Goal: Contribute content: Contribute content

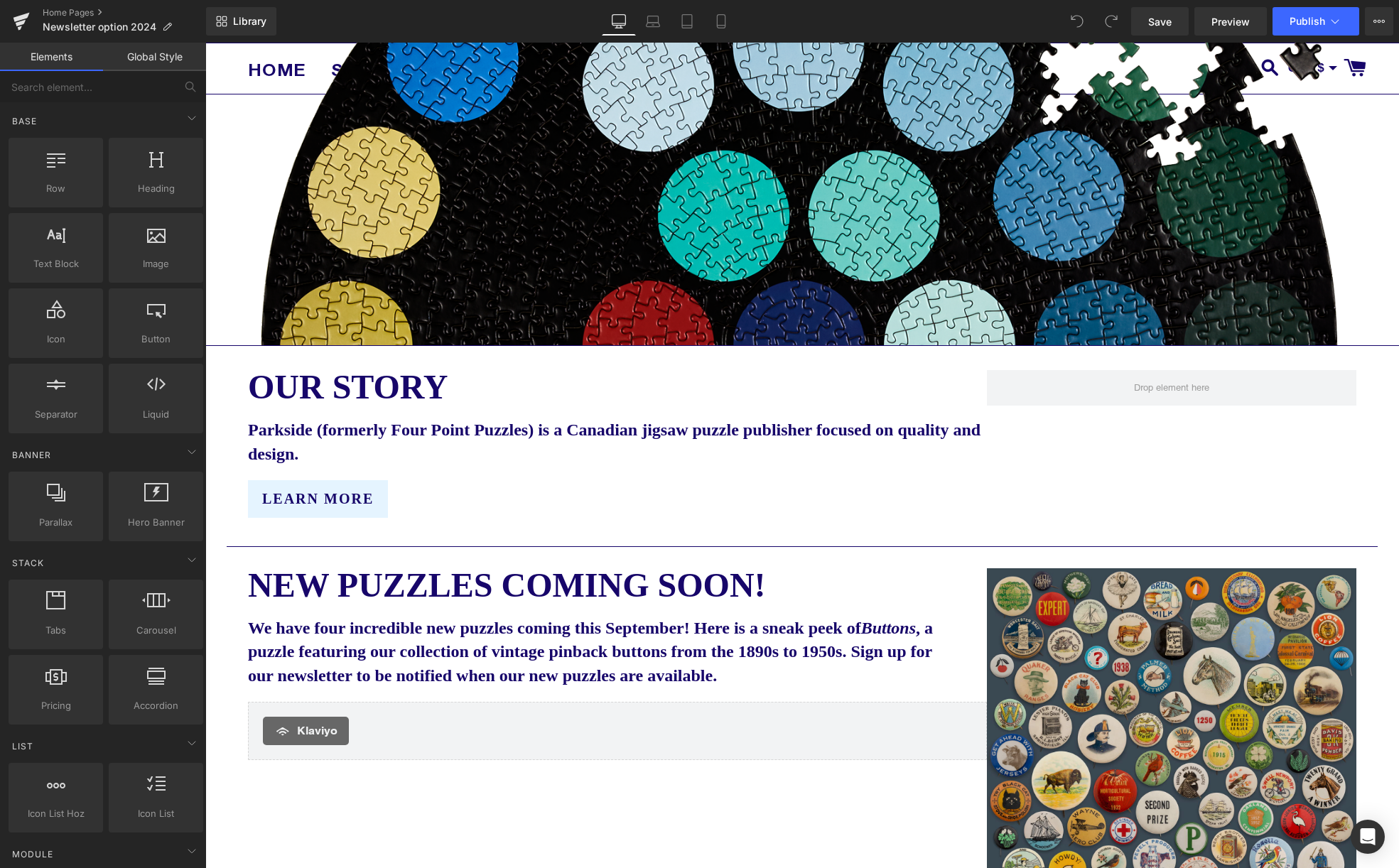
scroll to position [415, 0]
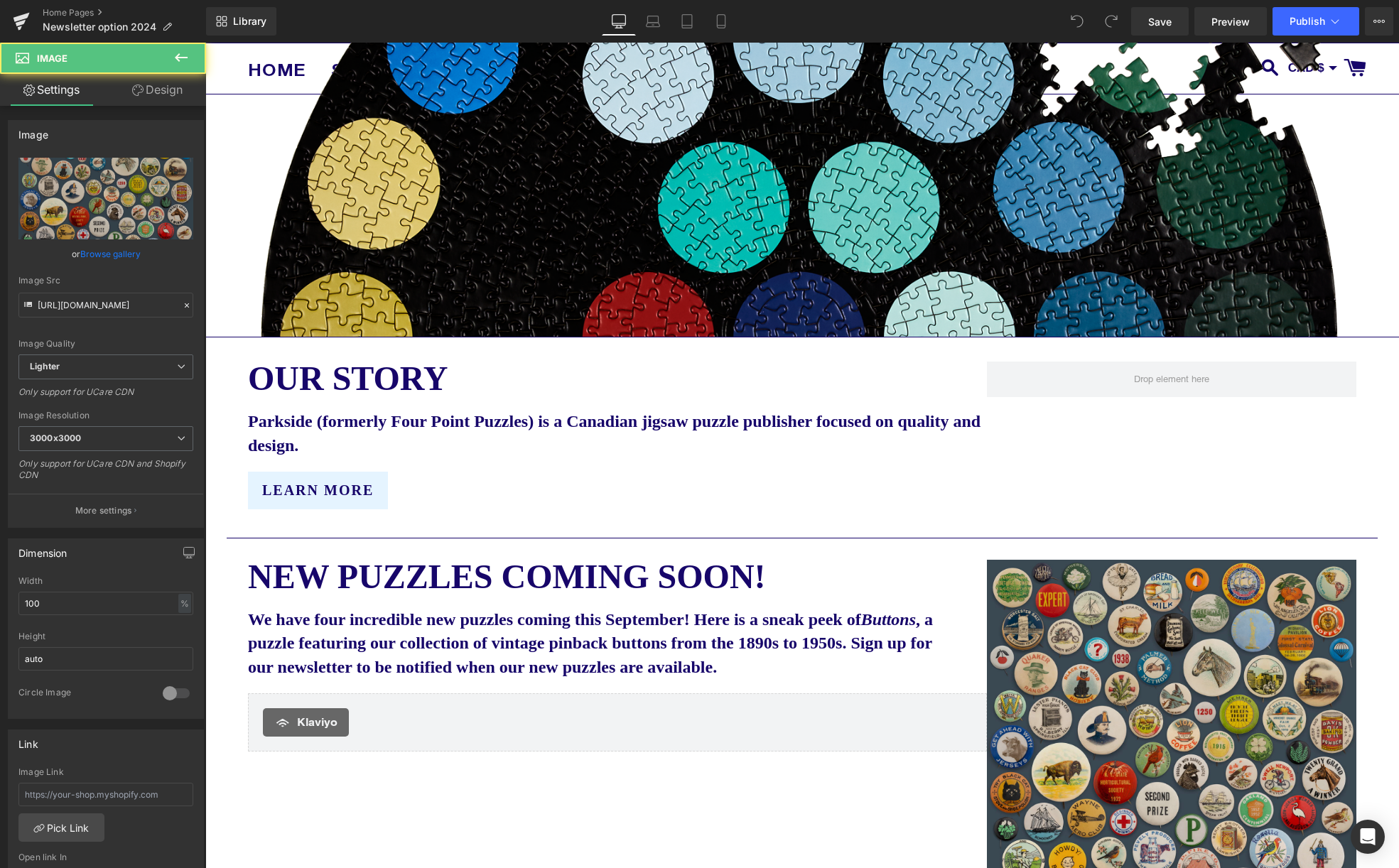
click at [1091, 671] on img at bounding box center [1171, 744] width 369 height 369
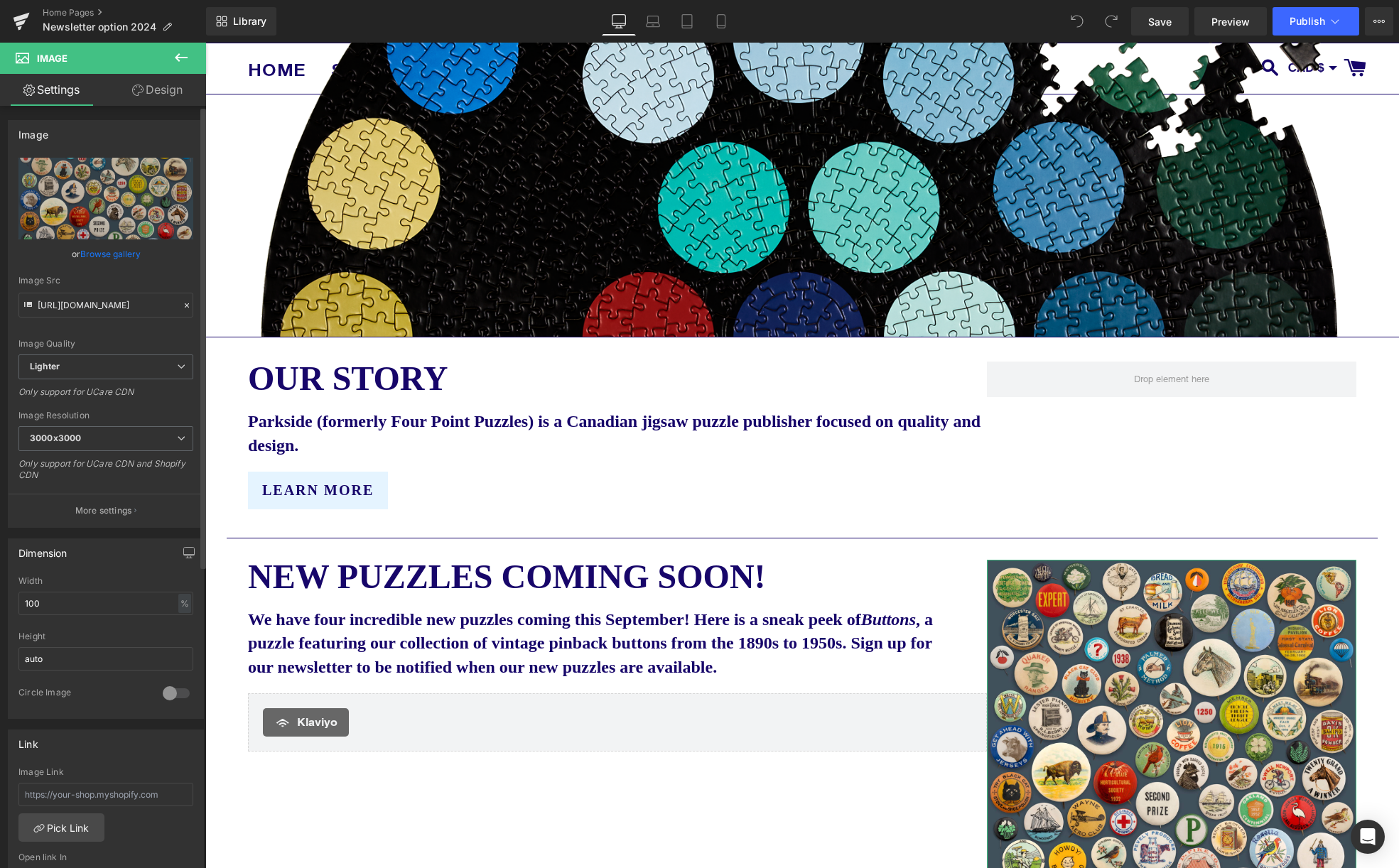
click at [96, 250] on link "Browse gallery" at bounding box center [111, 253] width 60 height 25
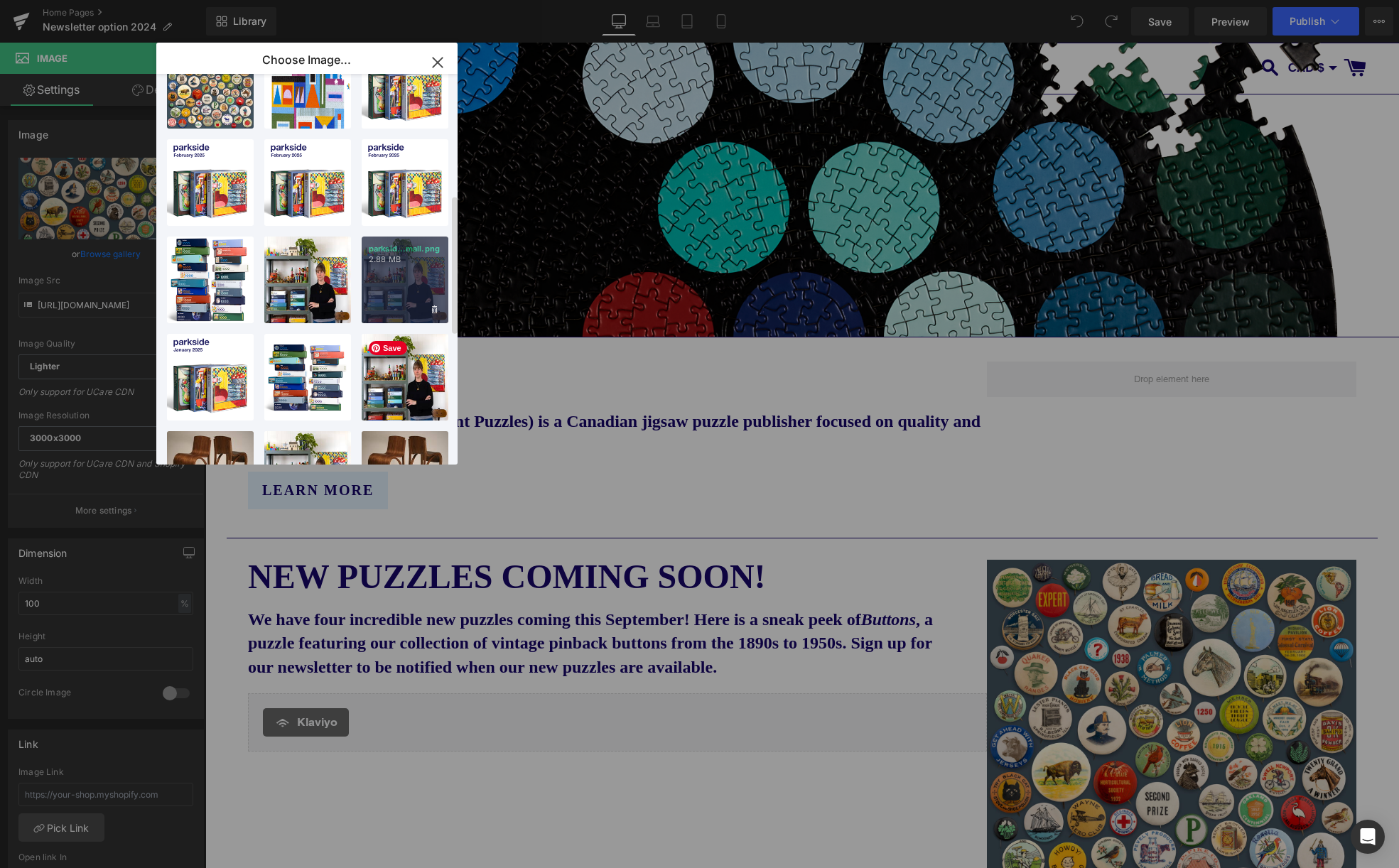
scroll to position [0, 0]
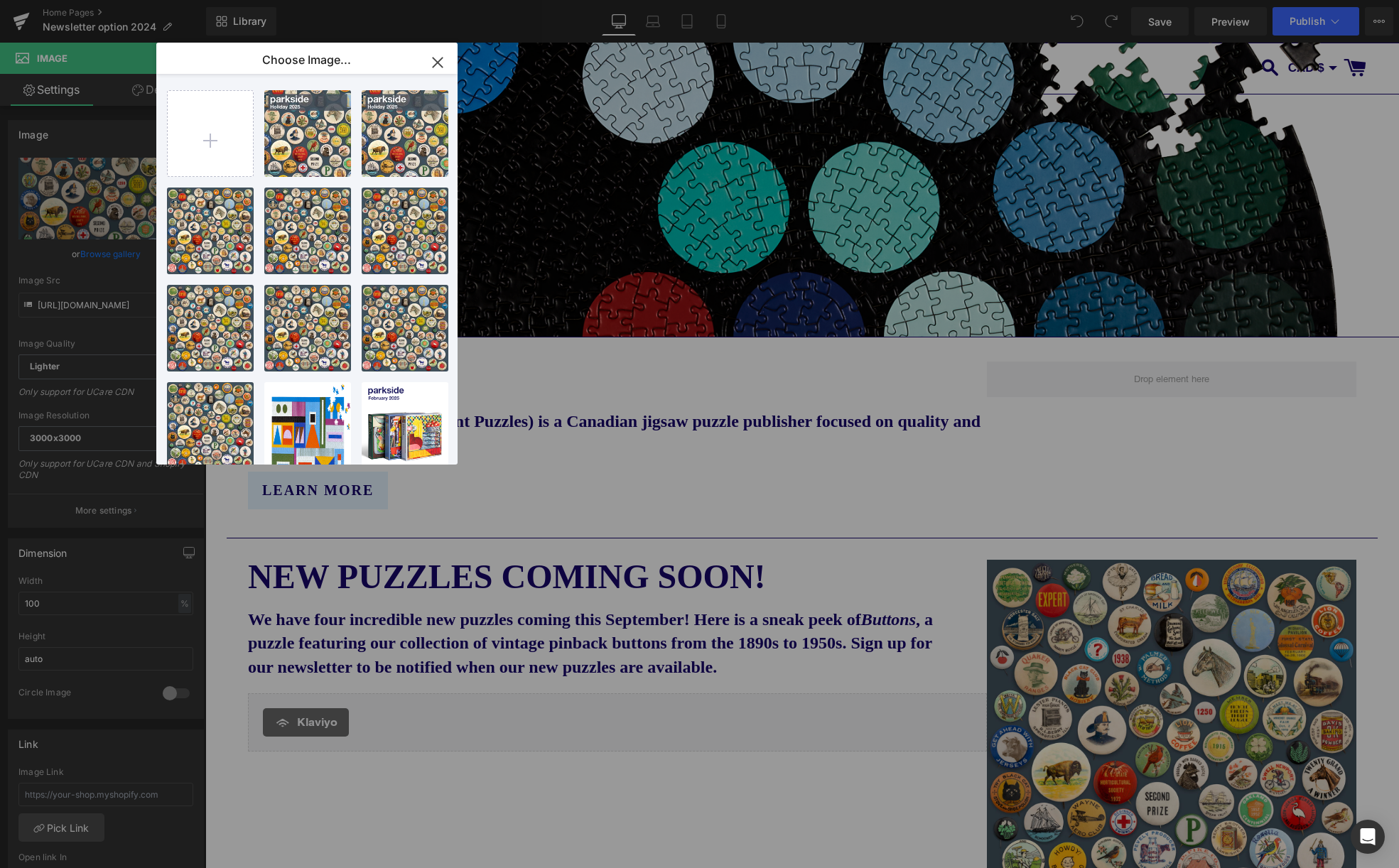
click at [436, 58] on icon "button" at bounding box center [437, 62] width 22 height 22
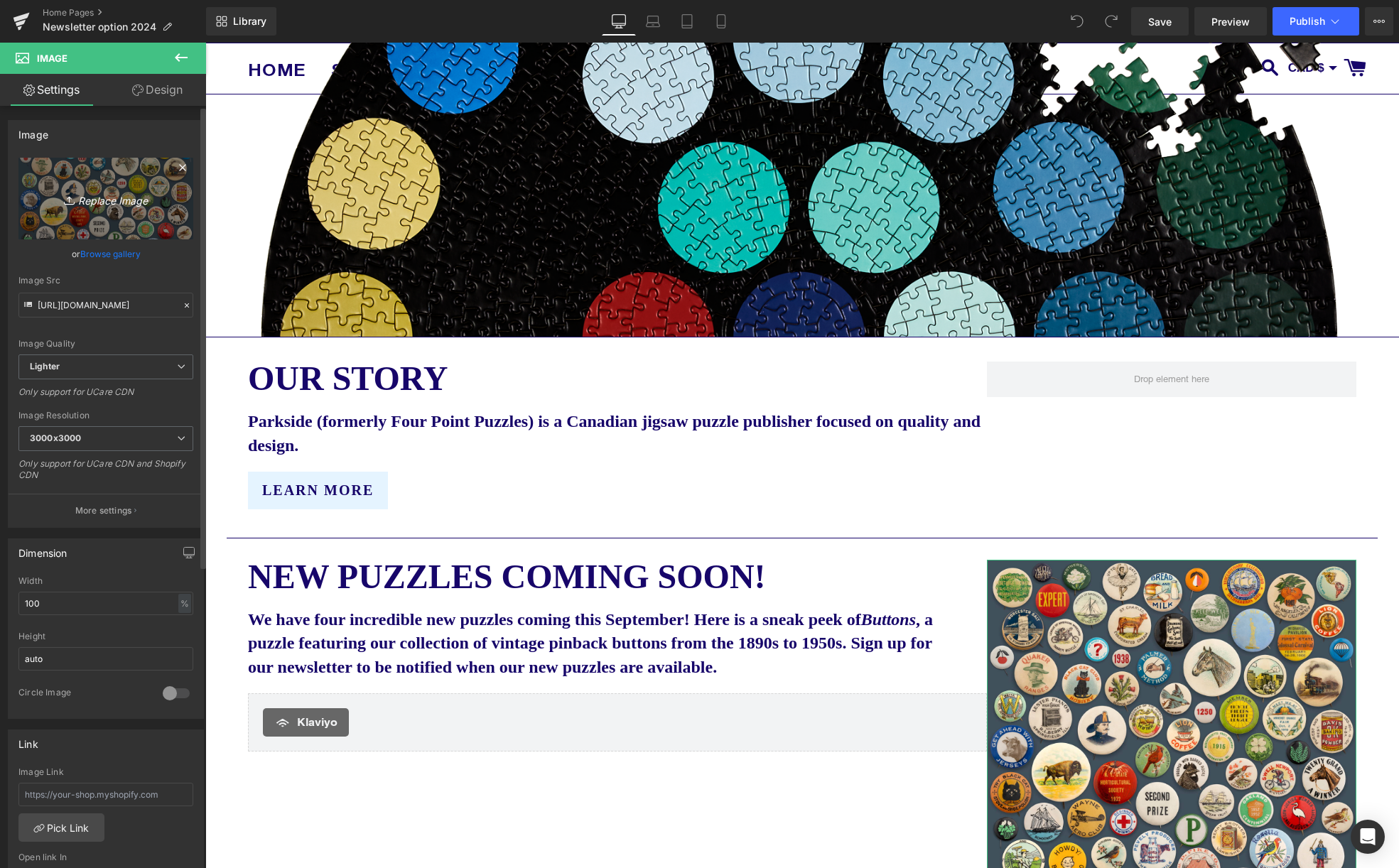
click at [105, 198] on icon "Replace Image" at bounding box center [106, 198] width 114 height 18
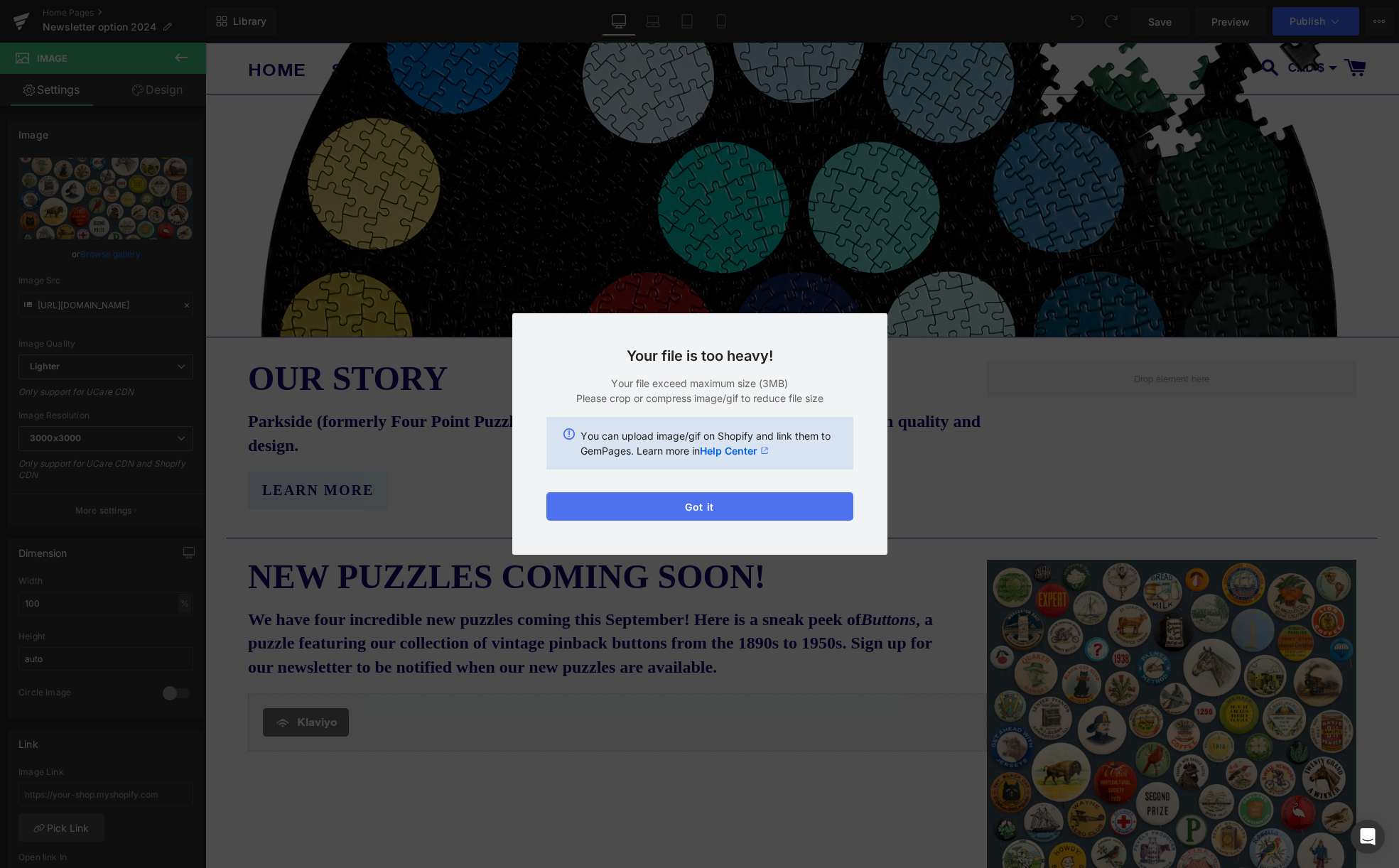
click at [709, 507] on button "Got it" at bounding box center [699, 506] width 307 height 29
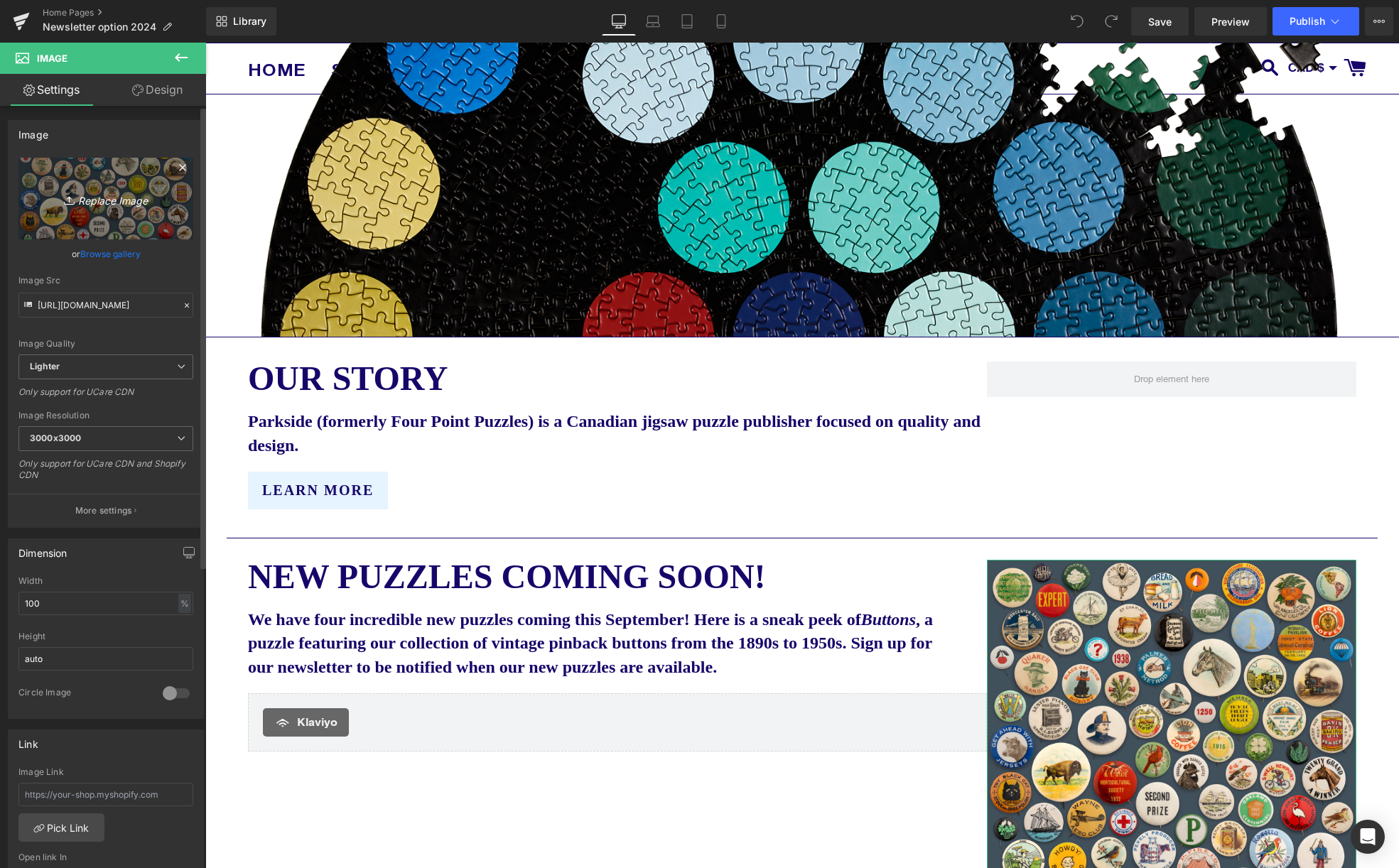
click at [105, 200] on icon "Replace Image" at bounding box center [106, 198] width 114 height 18
click at [98, 201] on icon "Replace Image" at bounding box center [106, 198] width 114 height 18
type input "C:\fakepath\Parkside Buttons 3 transparent small.png"
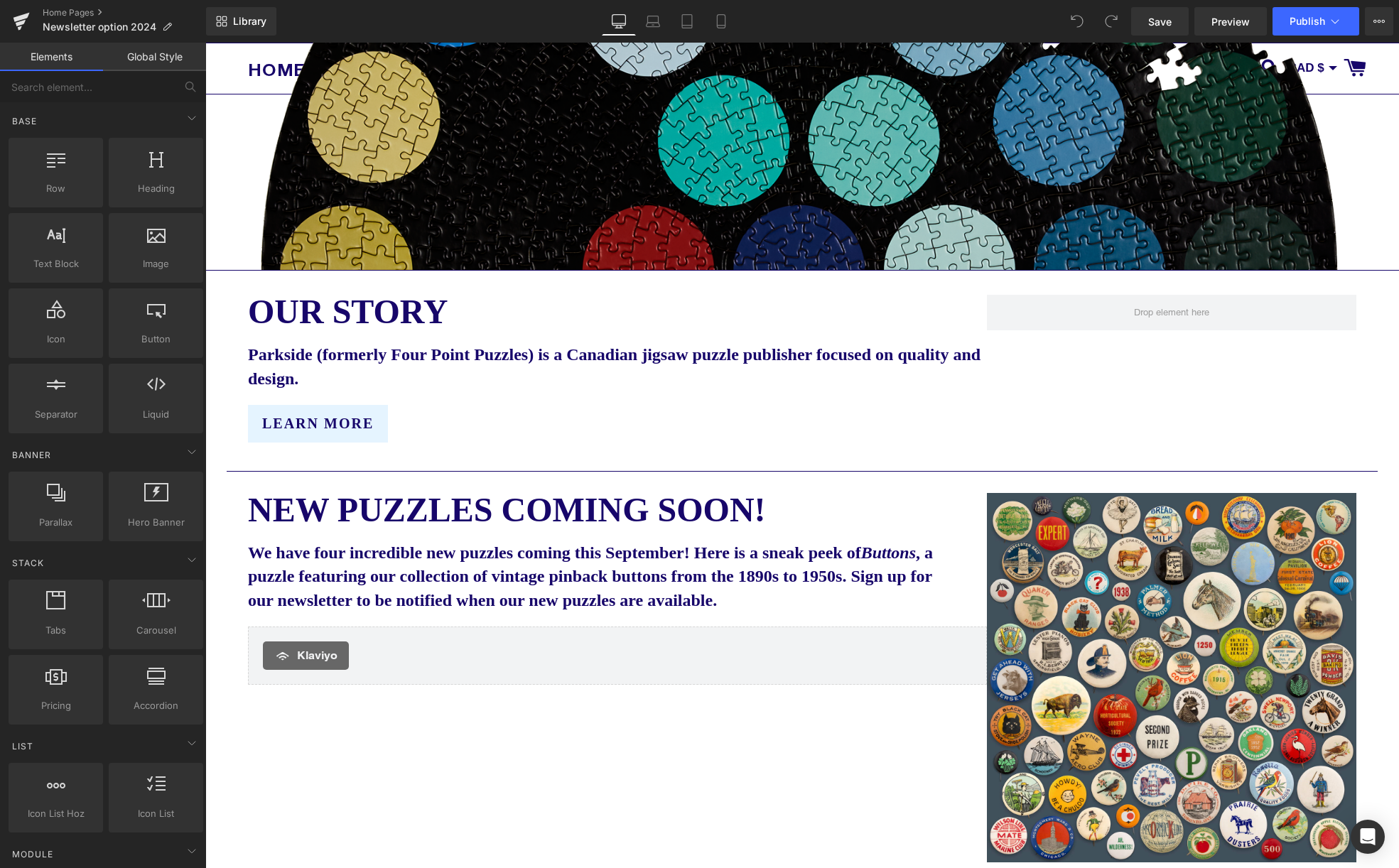
scroll to position [489, 0]
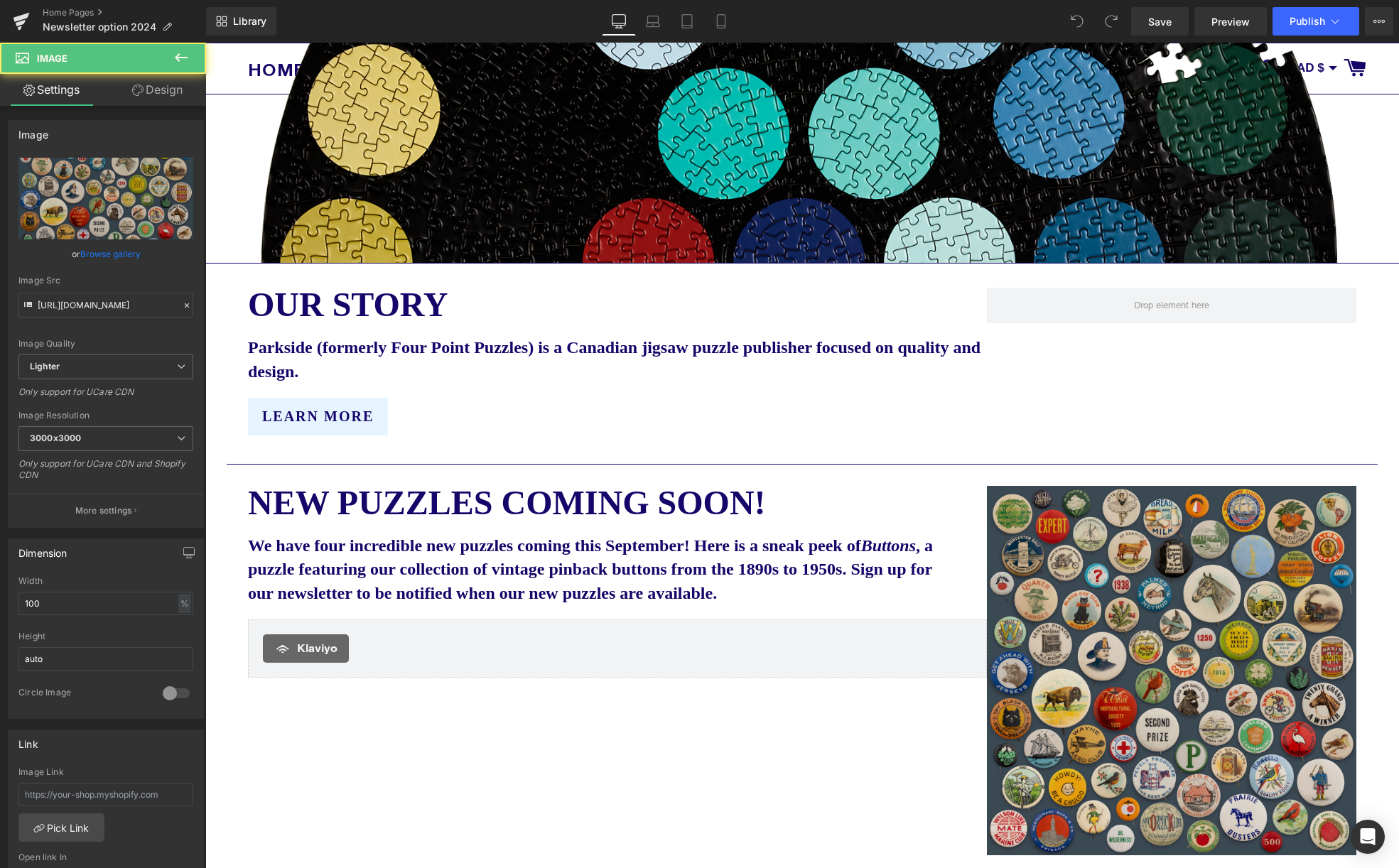
click at [1132, 617] on img at bounding box center [1171, 669] width 369 height 369
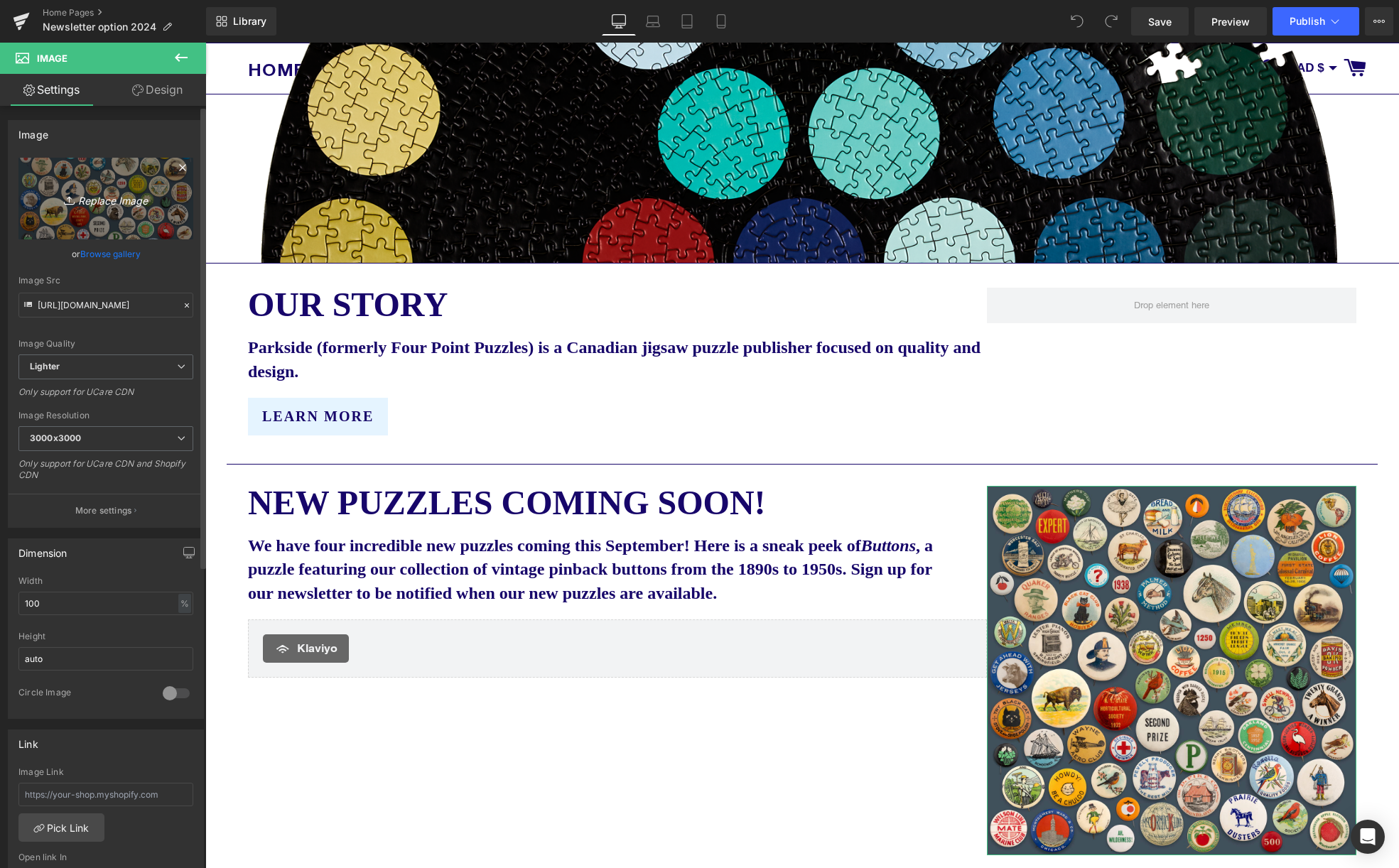
click at [108, 203] on icon "Replace Image" at bounding box center [106, 198] width 114 height 18
type input "C:\fakepath\Parkside Buttons 3 transparent small.png"
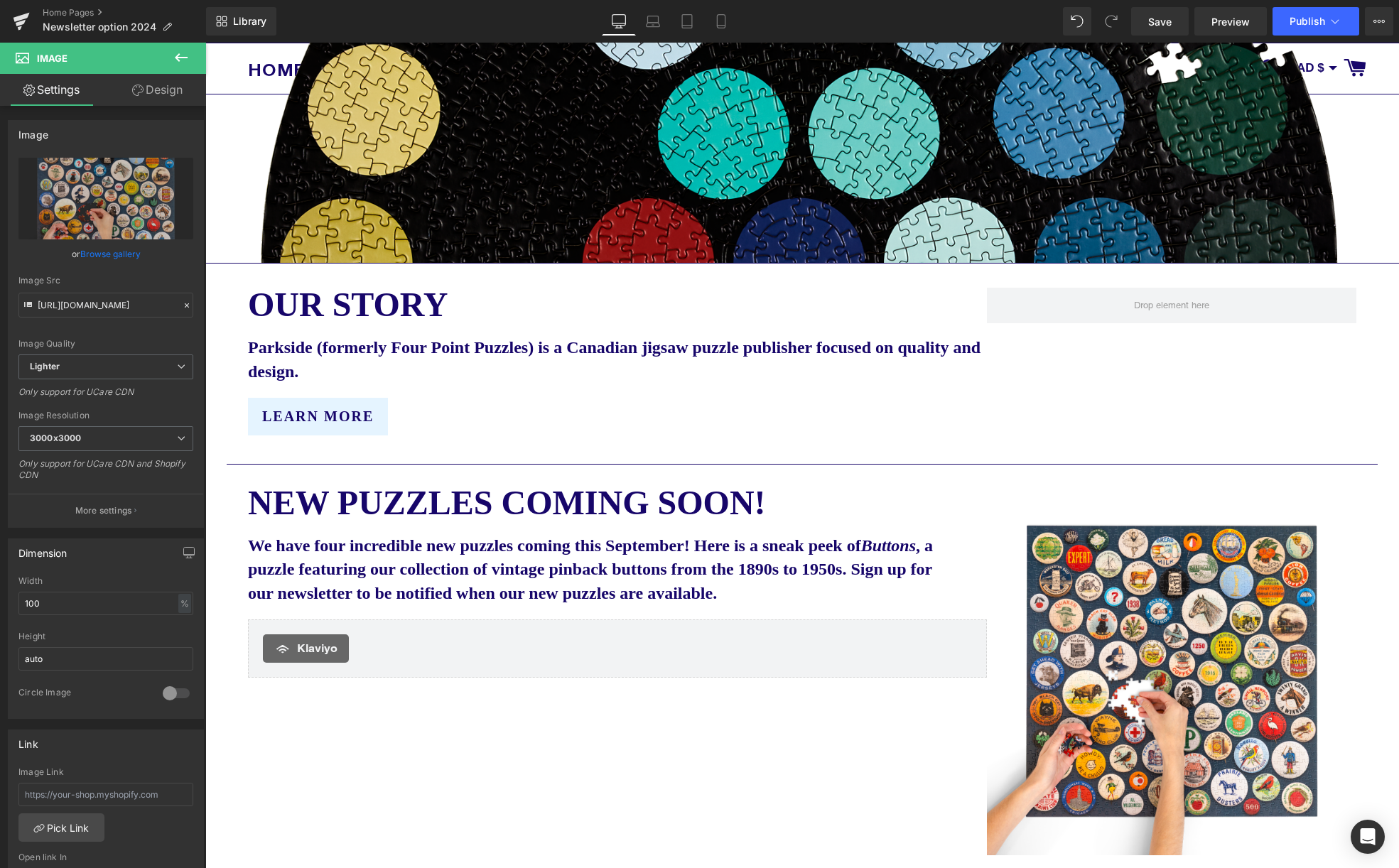
drag, startPoint x: 1168, startPoint y: 28, endPoint x: 1228, endPoint y: 36, distance: 60.5
click at [1168, 28] on span "Save" at bounding box center [1159, 21] width 23 height 15
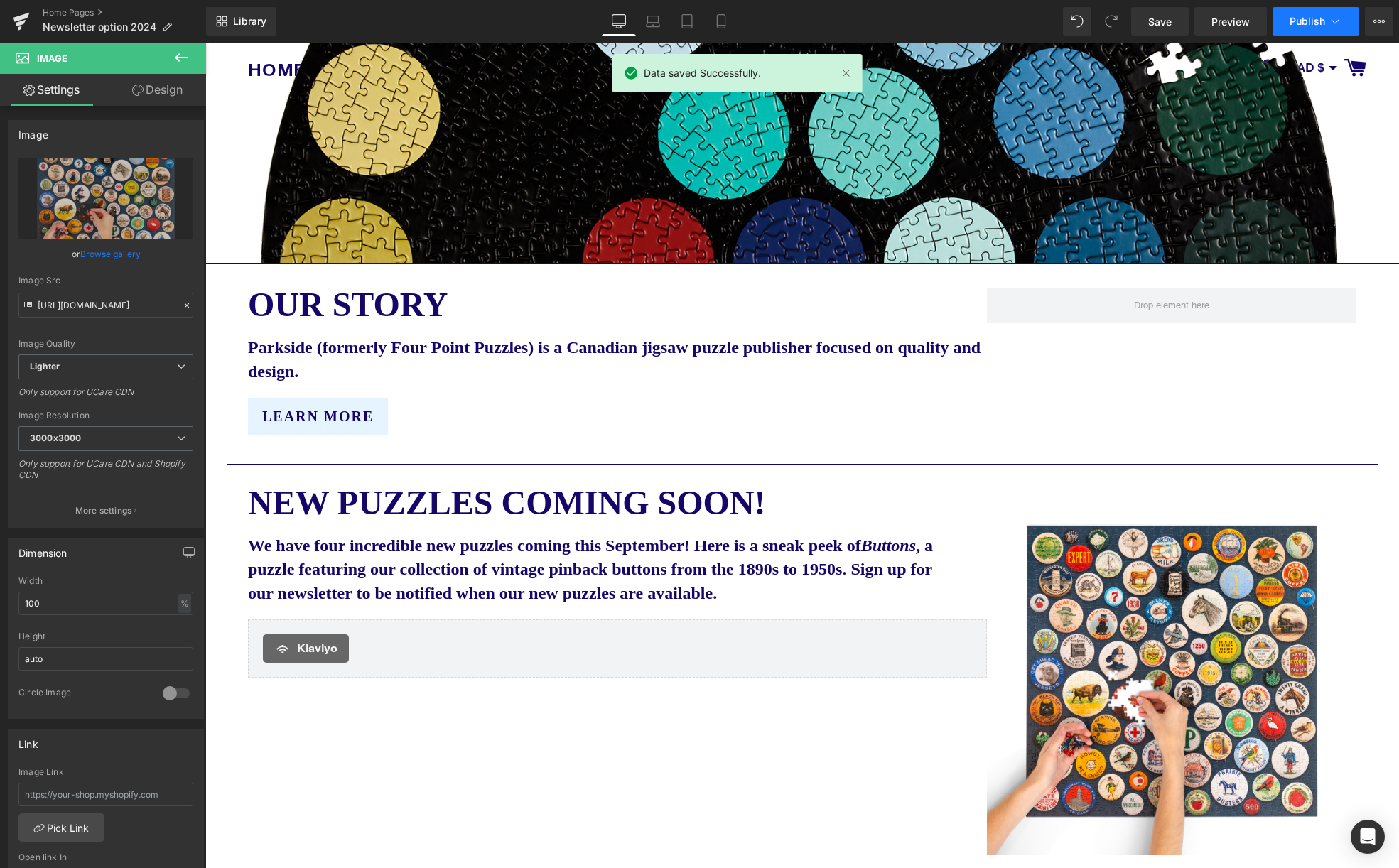
click at [1311, 26] on span "Publish" at bounding box center [1307, 21] width 35 height 11
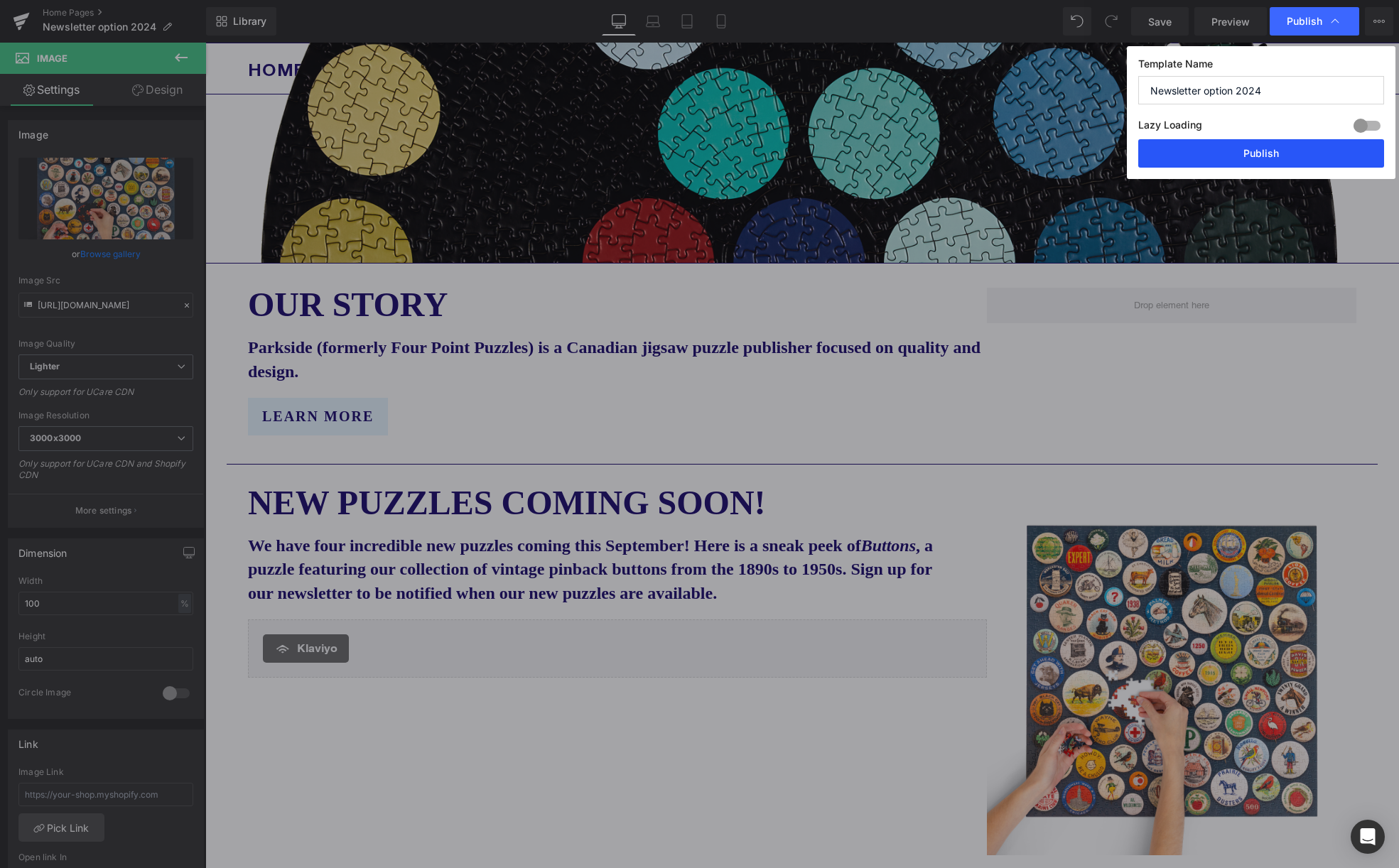
click at [1275, 152] on button "Publish" at bounding box center [1261, 153] width 245 height 29
